Goal: Information Seeking & Learning: Learn about a topic

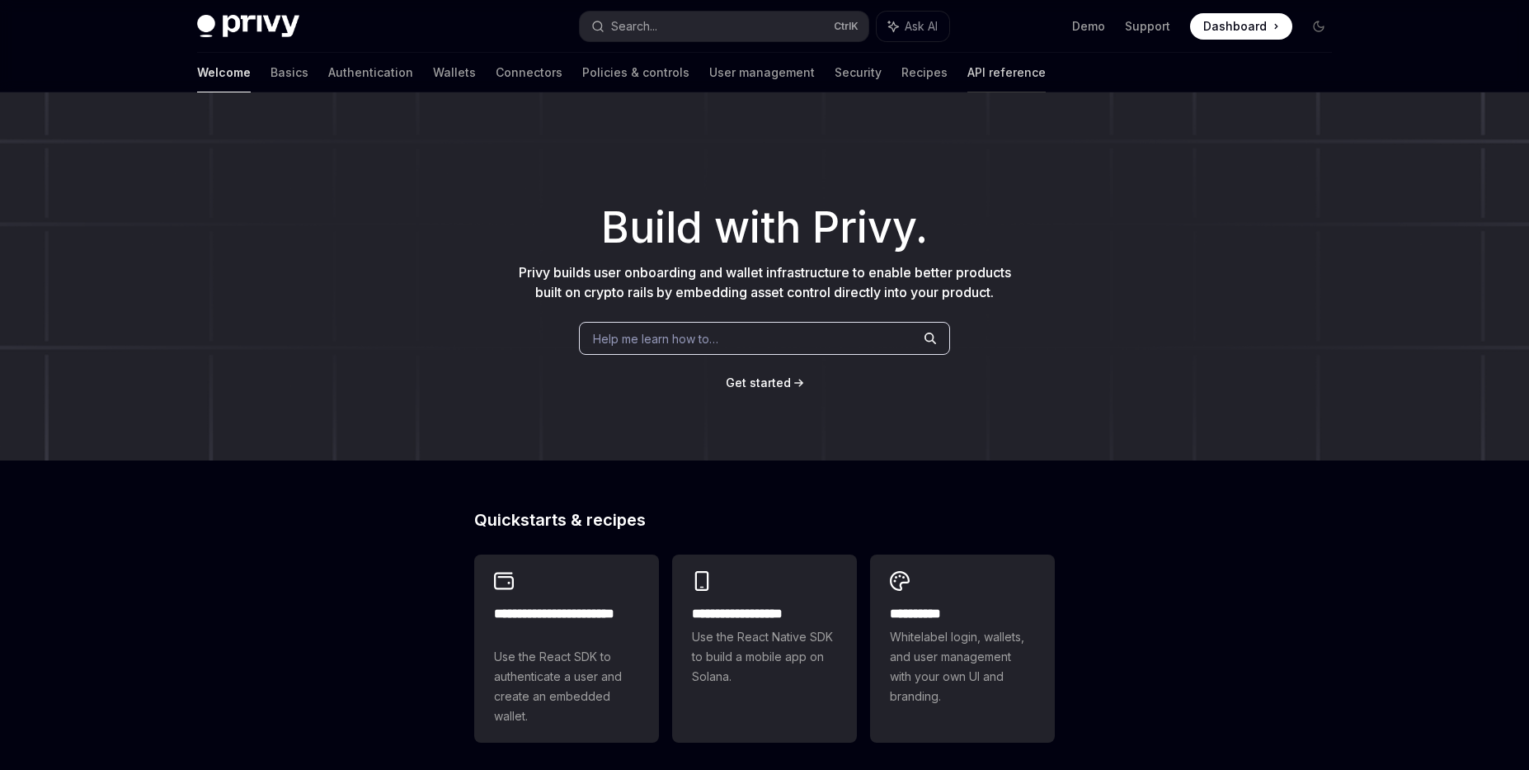
click at [968, 80] on link "API reference" at bounding box center [1007, 73] width 78 height 40
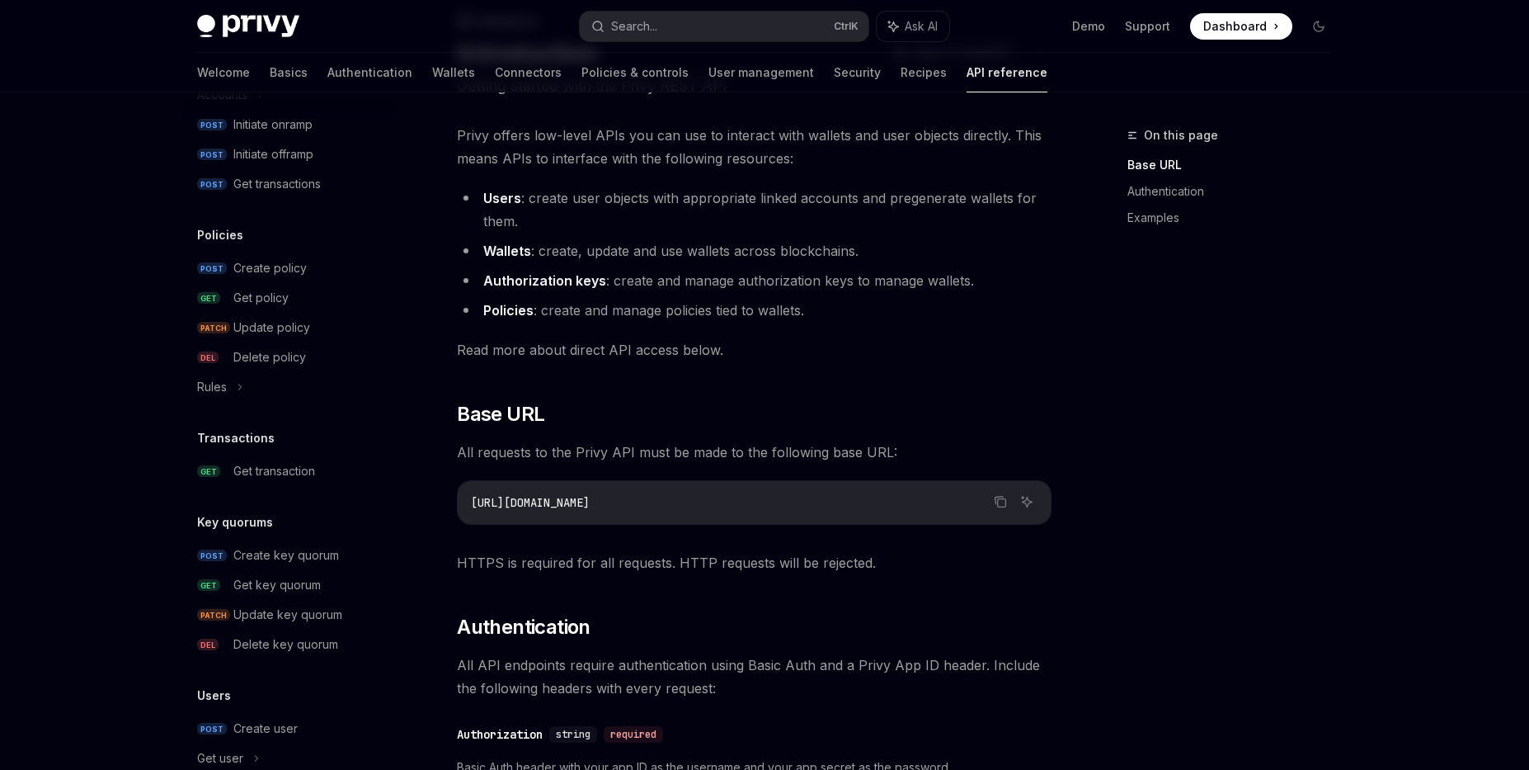
scroll to position [792, 0]
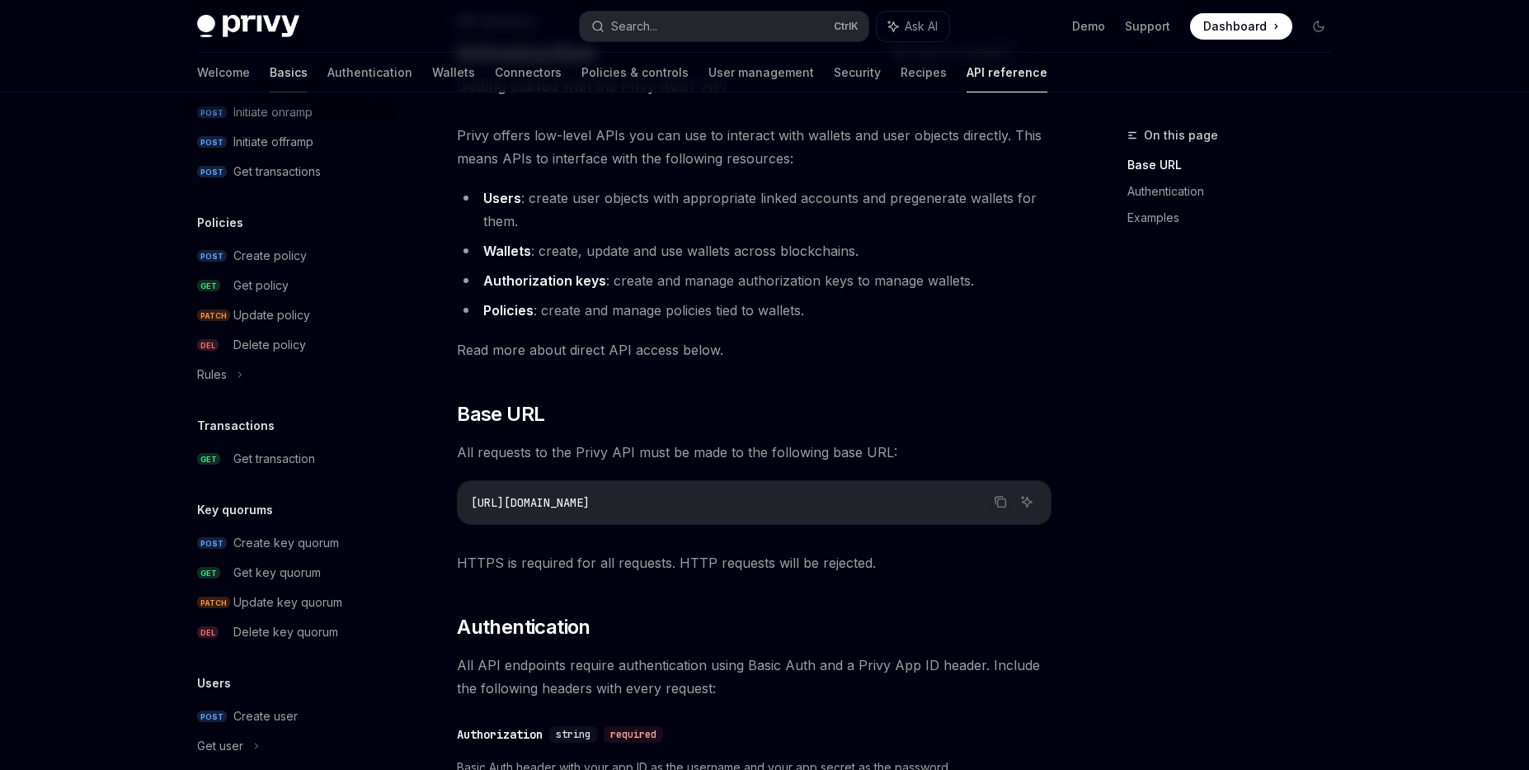
click at [270, 70] on link "Basics" at bounding box center [289, 73] width 38 height 40
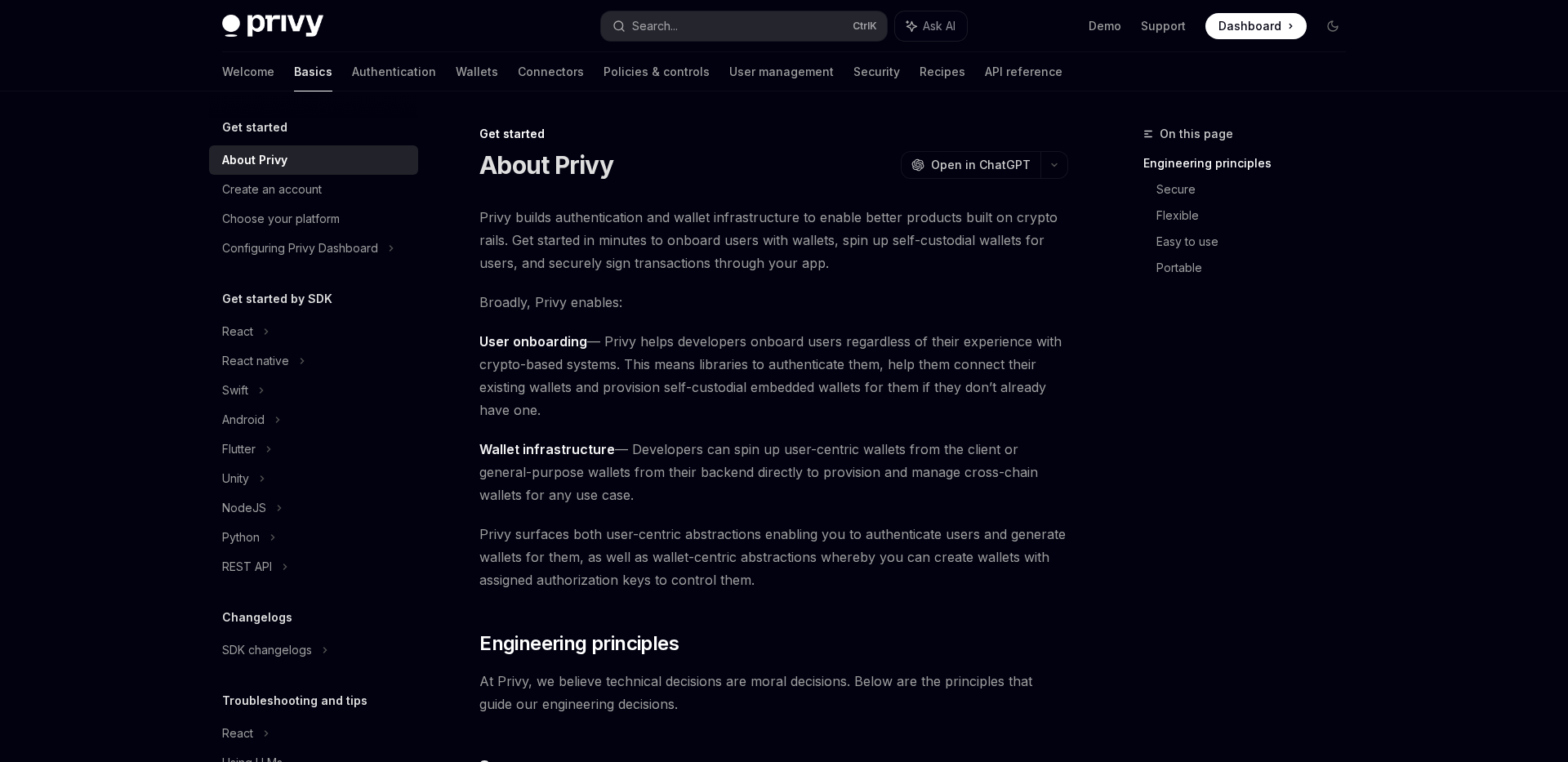
type textarea "*"
